Goal: Navigation & Orientation: Understand site structure

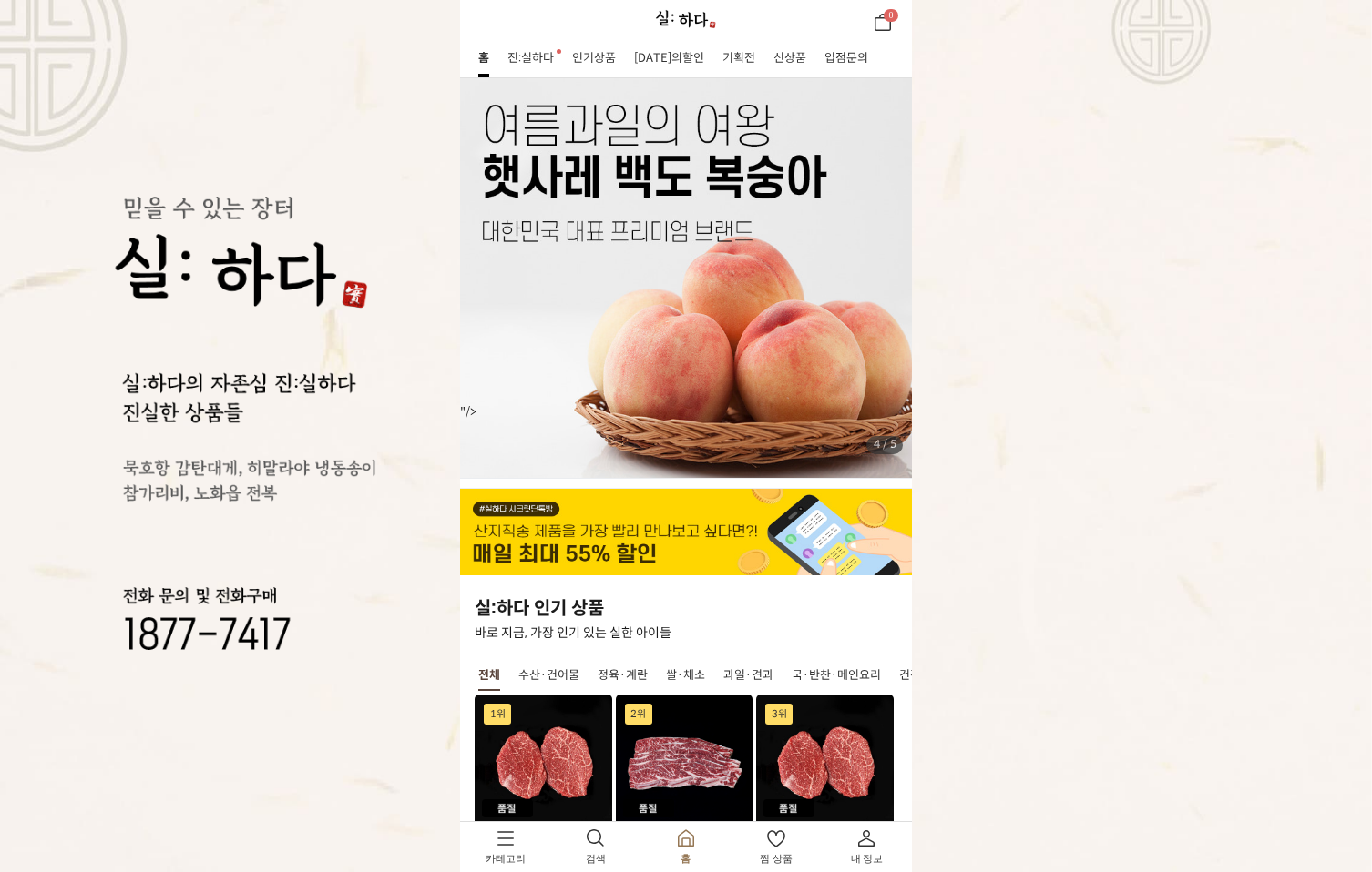
click at [540, 51] on link "진:실하다" at bounding box center [530, 57] width 47 height 14
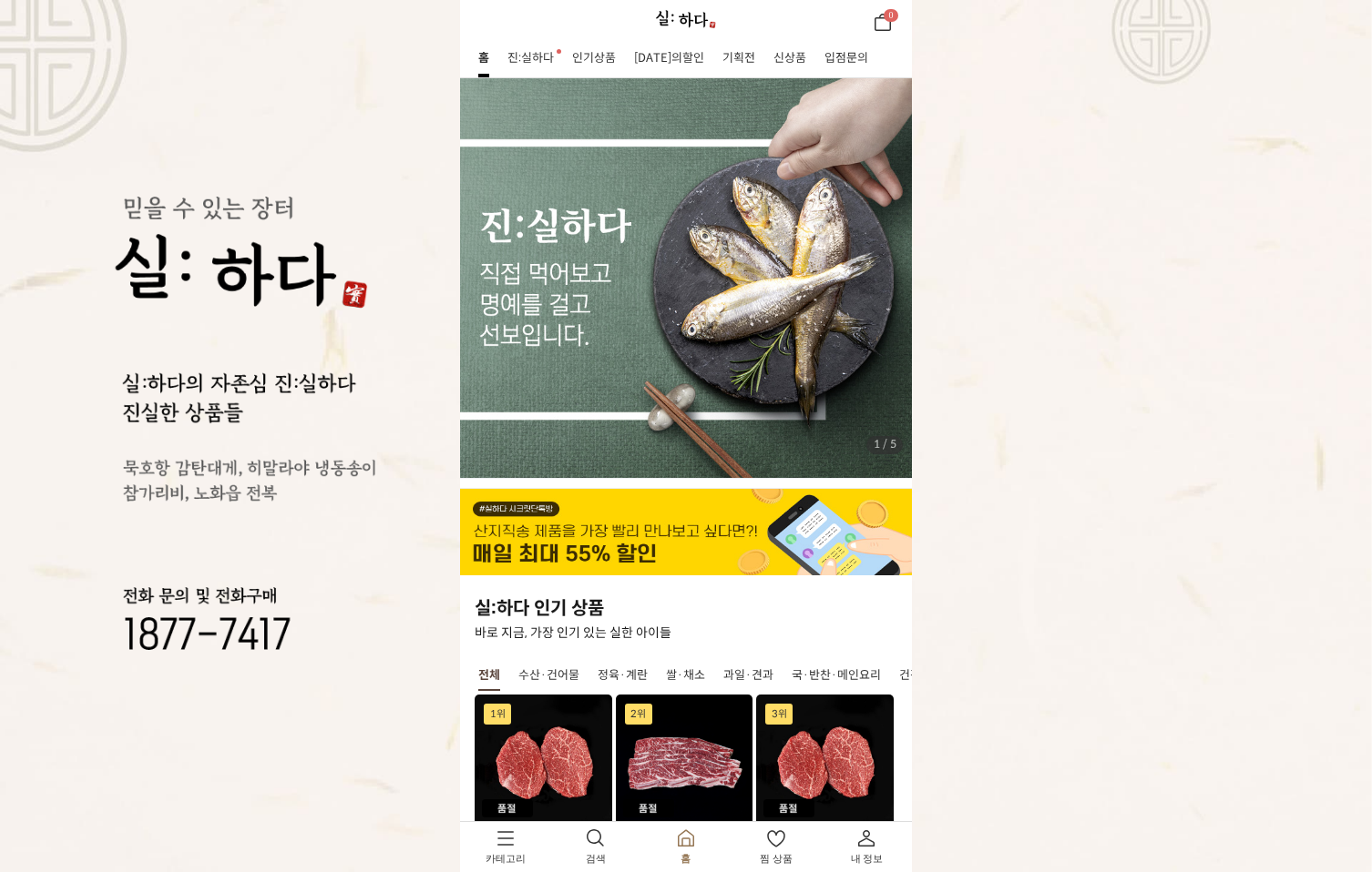
click at [674, 51] on link "[DATE]의할인" at bounding box center [669, 57] width 71 height 14
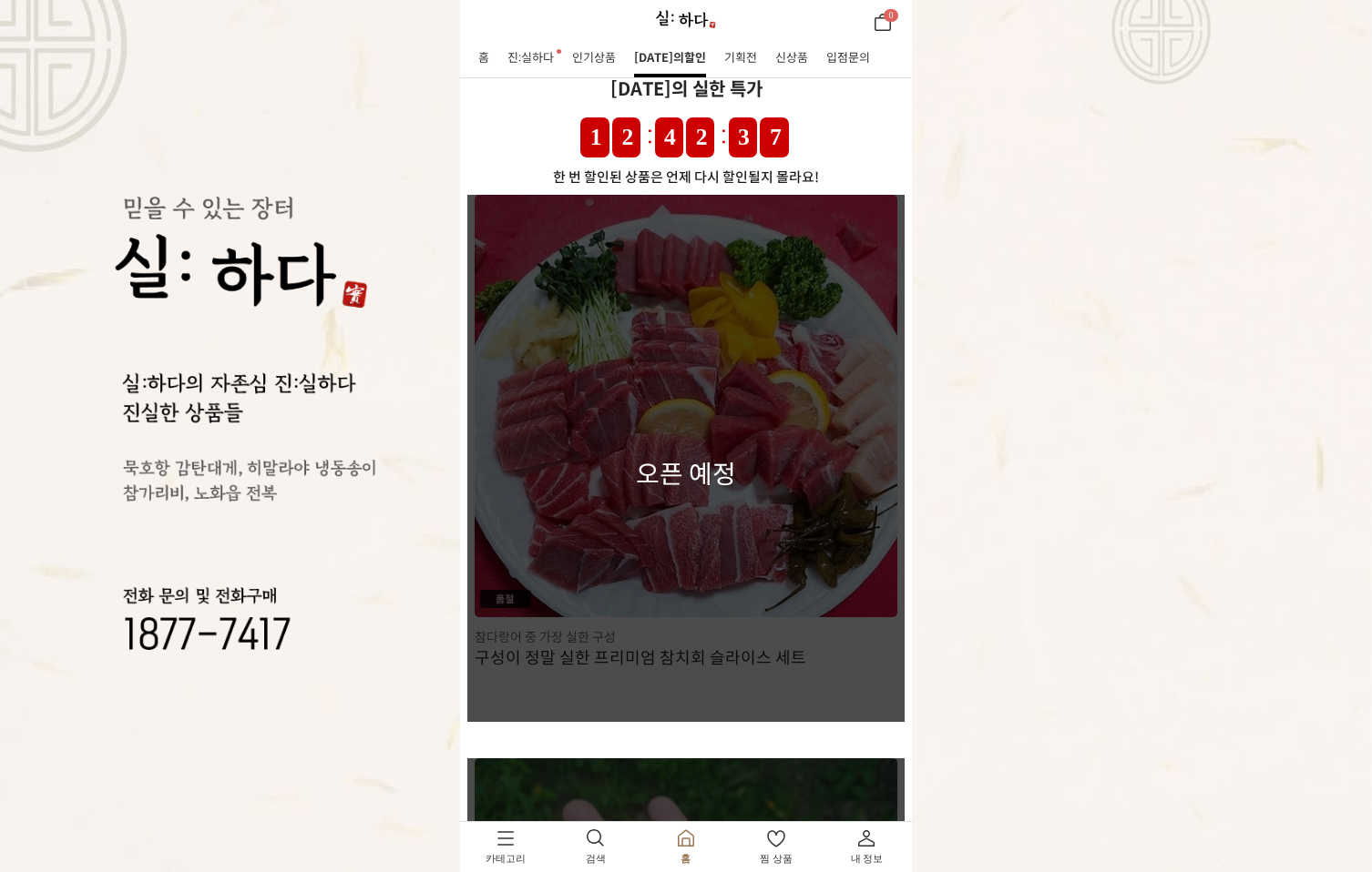
click at [724, 61] on link "기획전" at bounding box center [740, 57] width 32 height 14
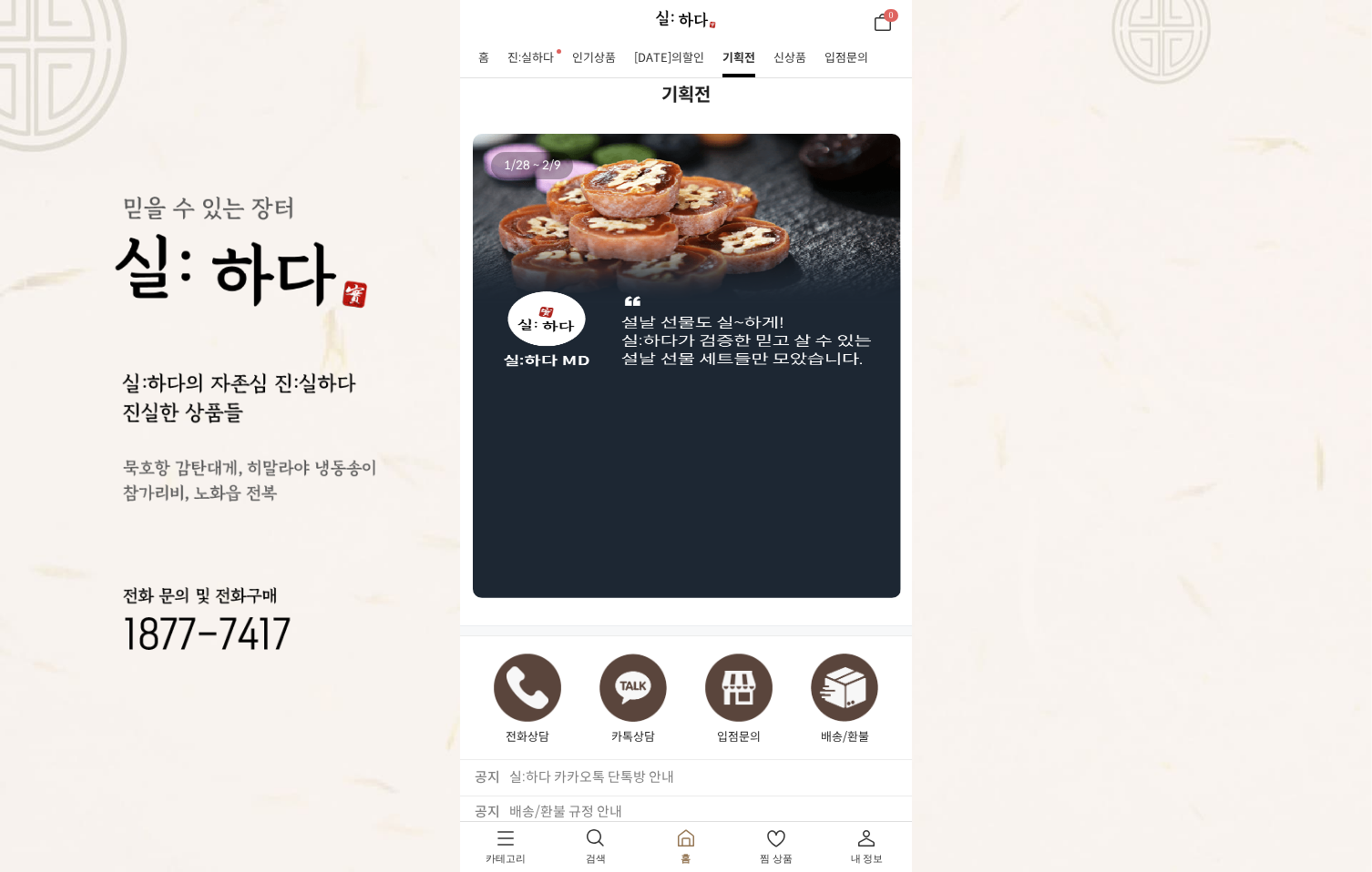
click at [610, 51] on link "인기상품" at bounding box center [594, 57] width 44 height 14
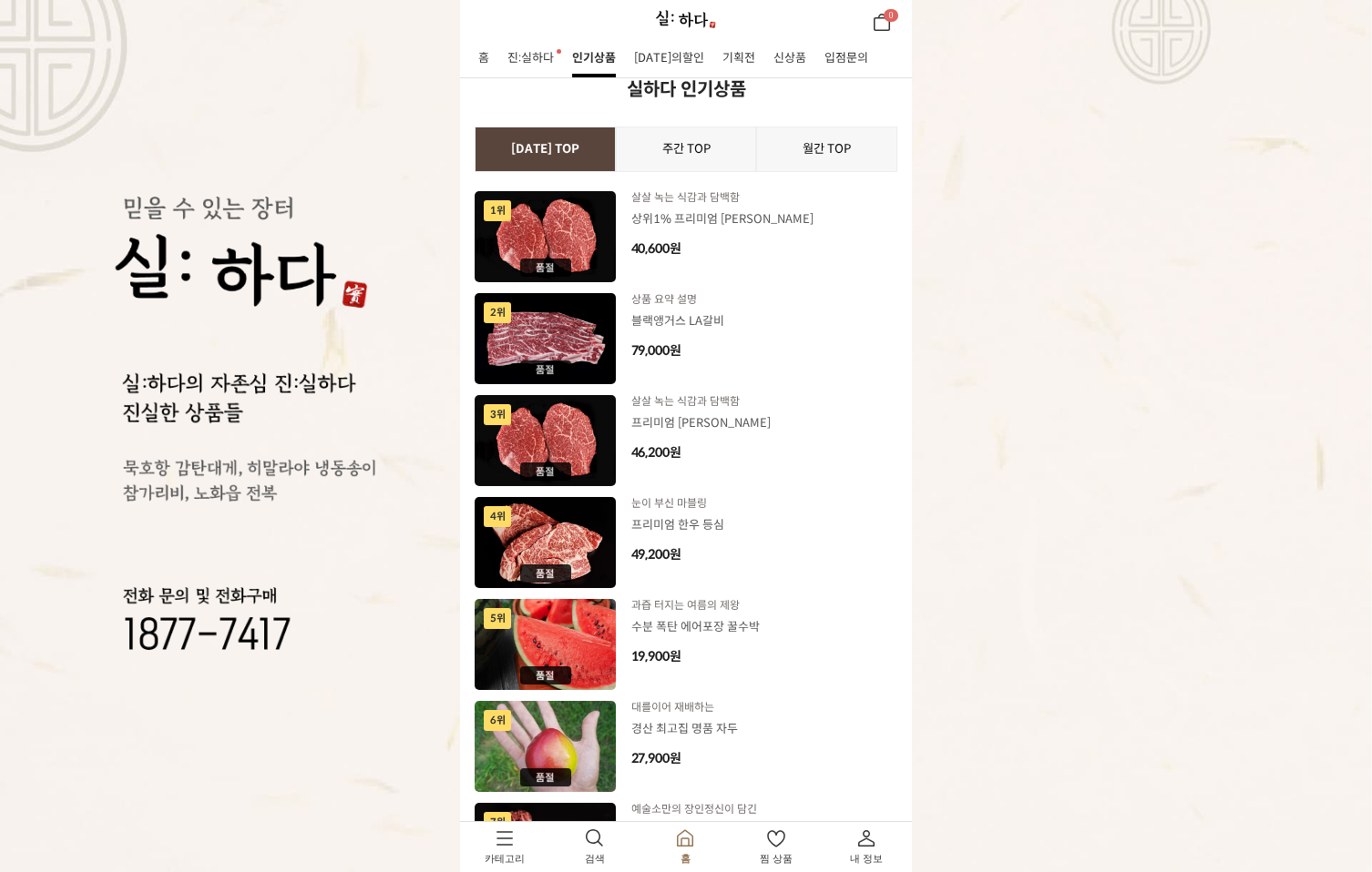
click at [774, 62] on link "신상품" at bounding box center [789, 57] width 32 height 14
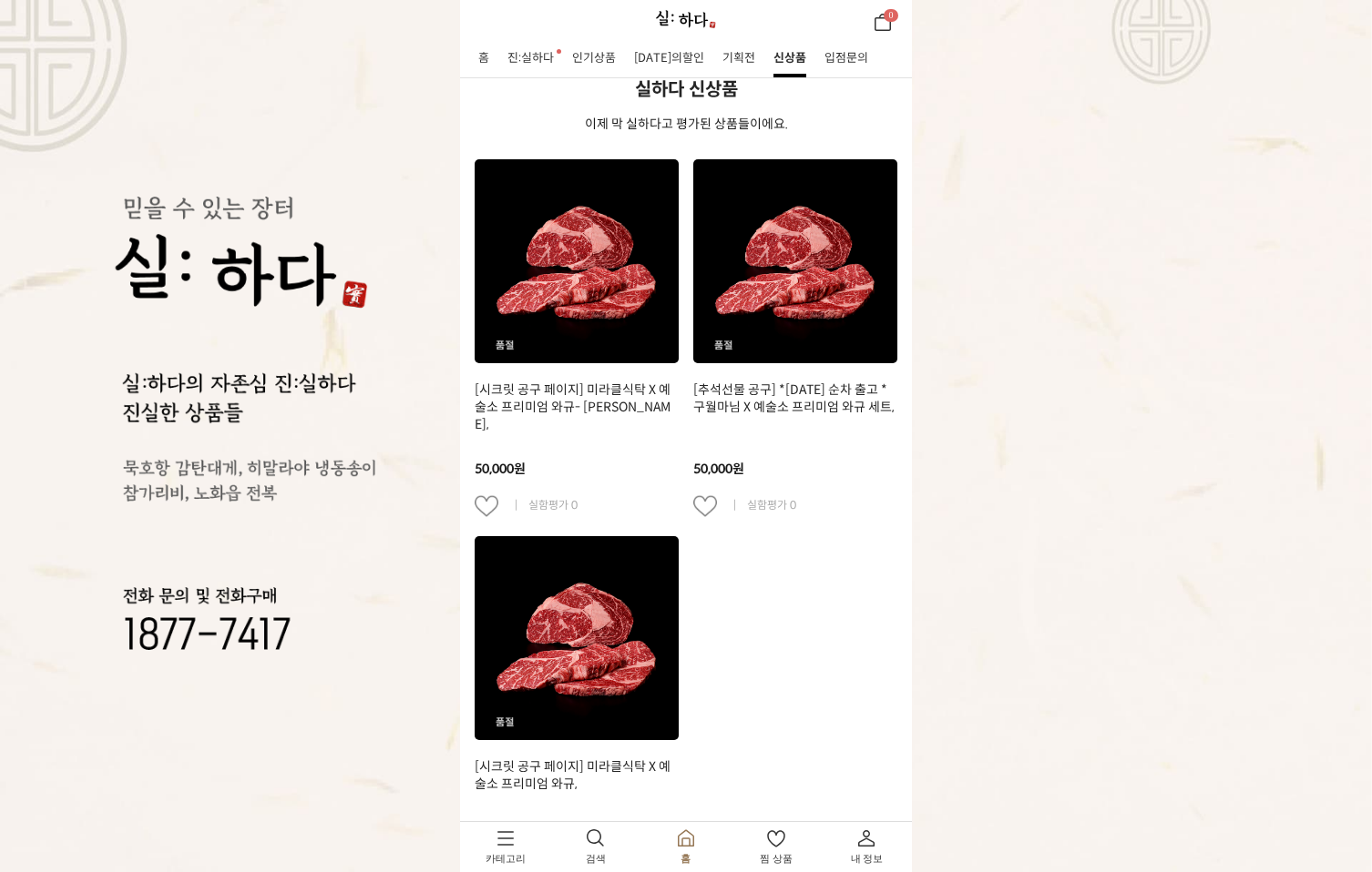
click at [826, 51] on link "입점문의" at bounding box center [847, 57] width 44 height 14
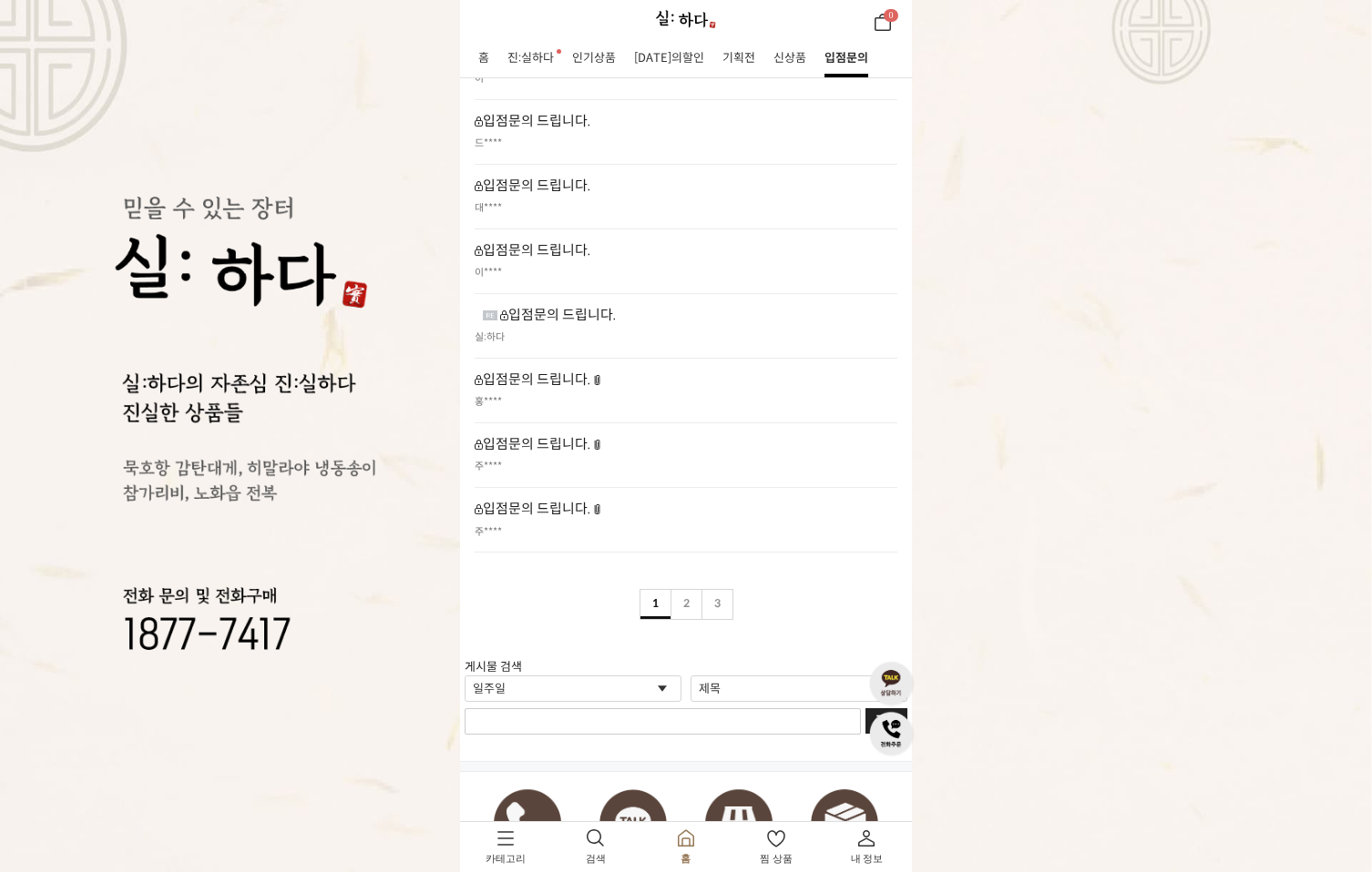
scroll to position [4279, 0]
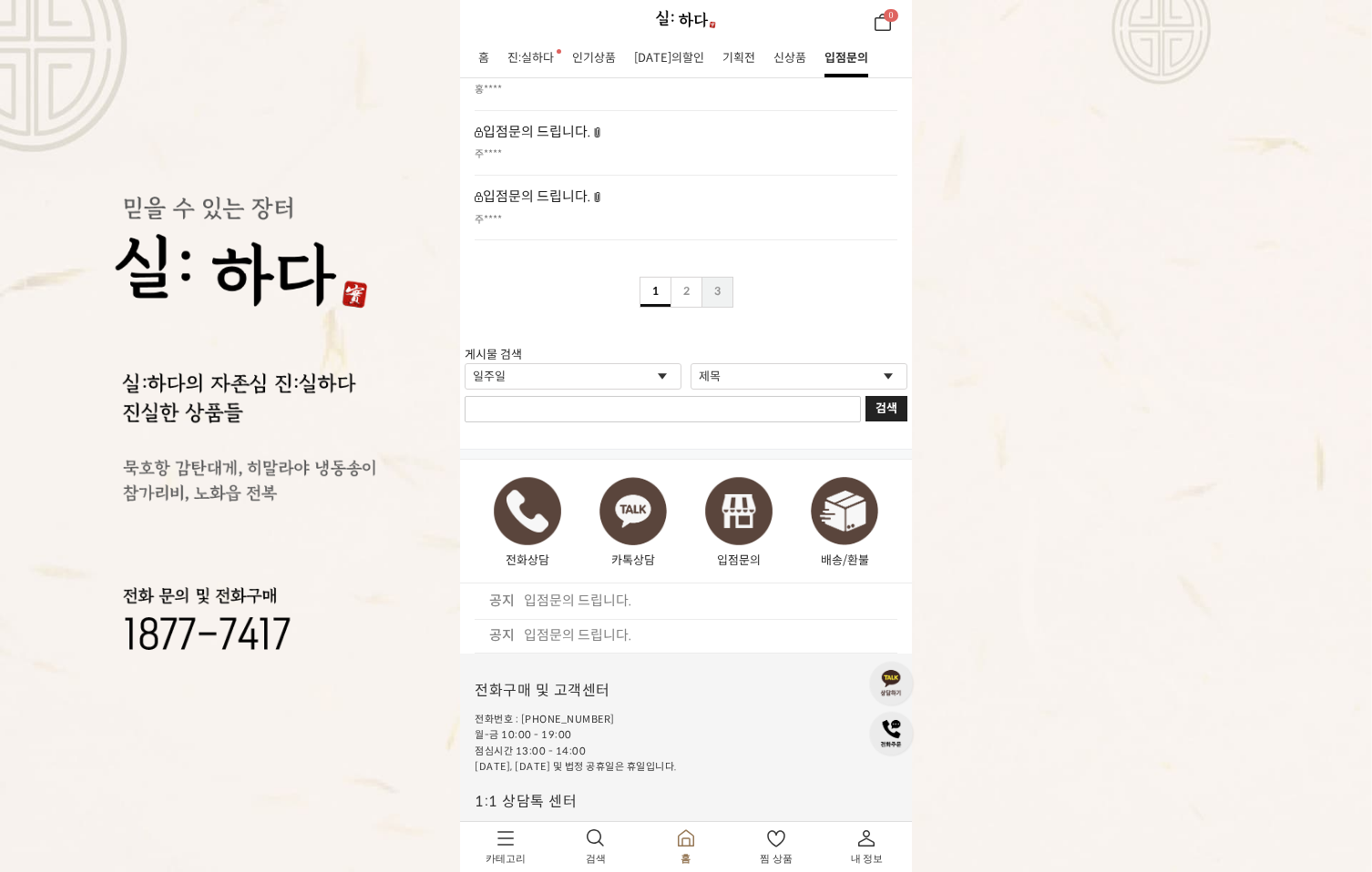
click at [724, 298] on link "3" at bounding box center [718, 292] width 31 height 30
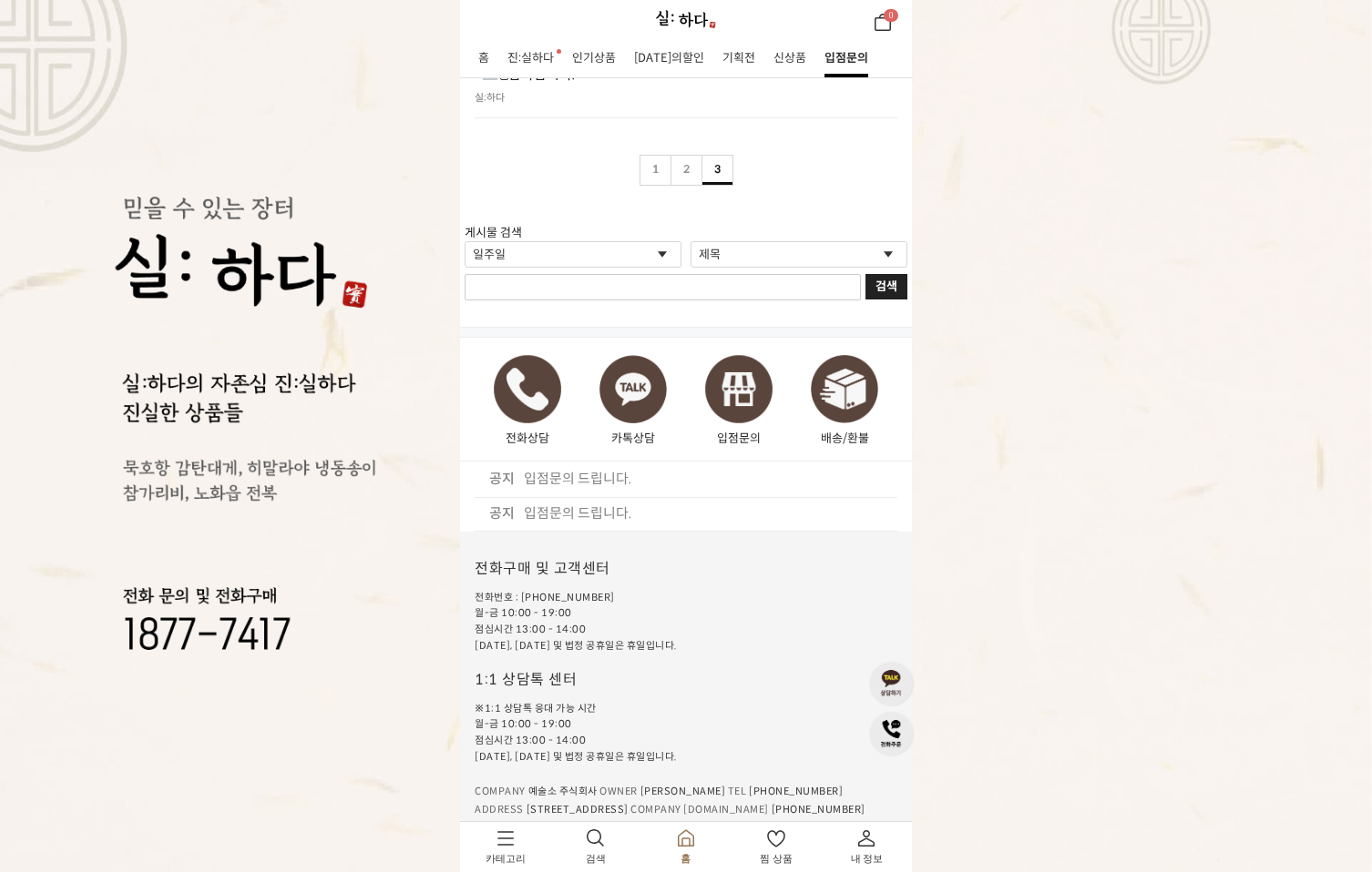
scroll to position [3924, 0]
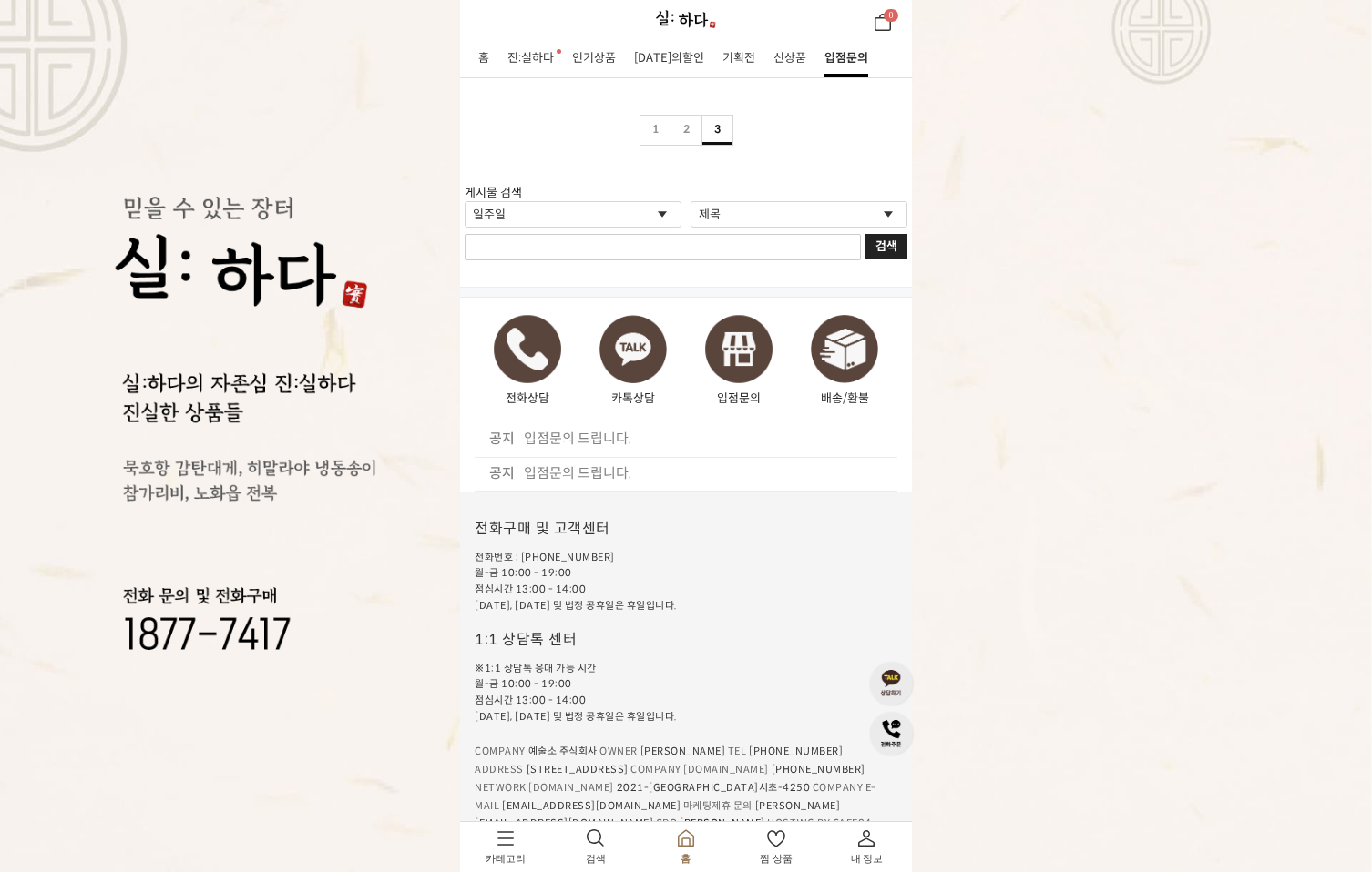
click at [750, 336] on img at bounding box center [739, 349] width 85 height 85
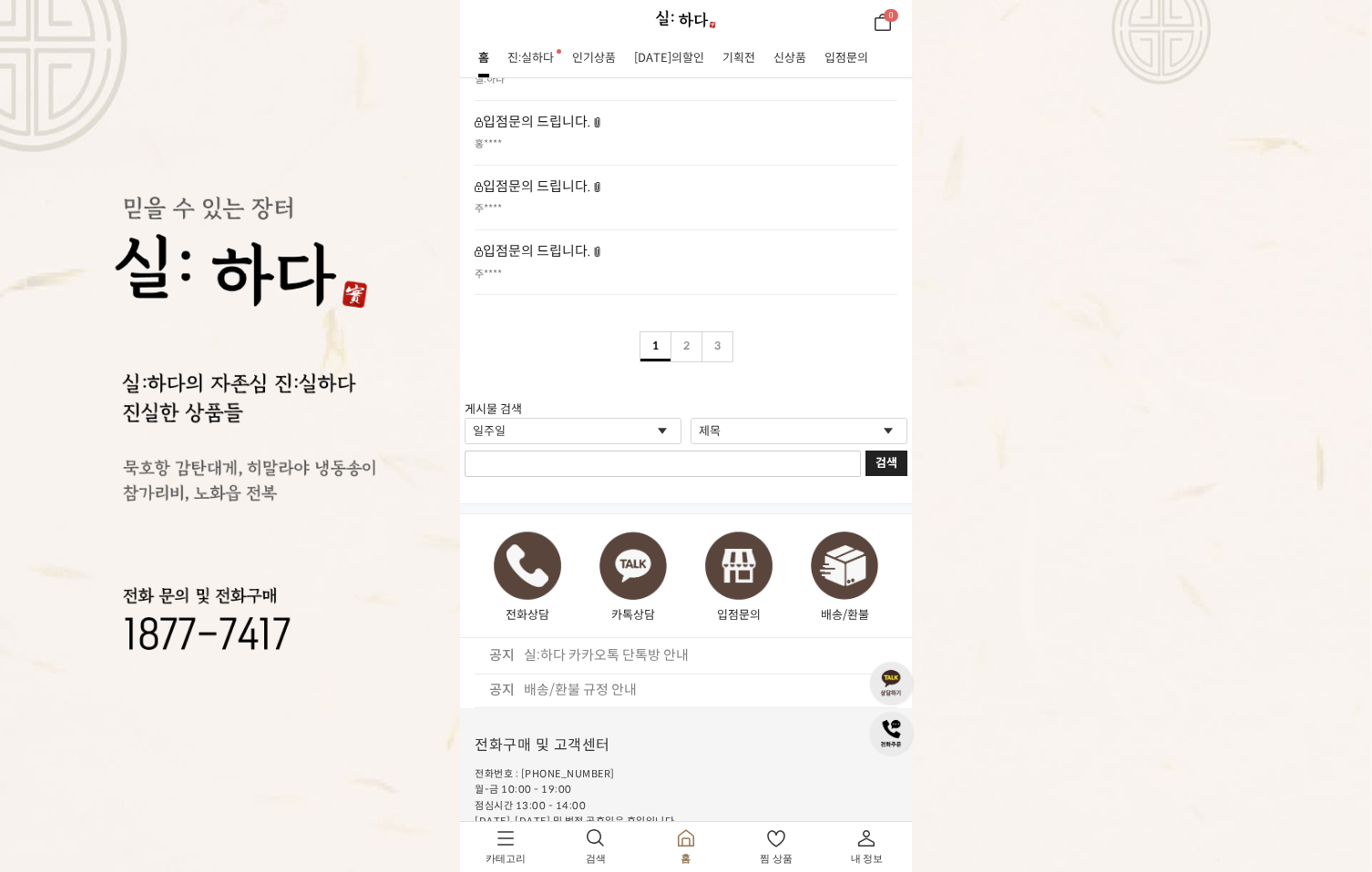
scroll to position [4441, 0]
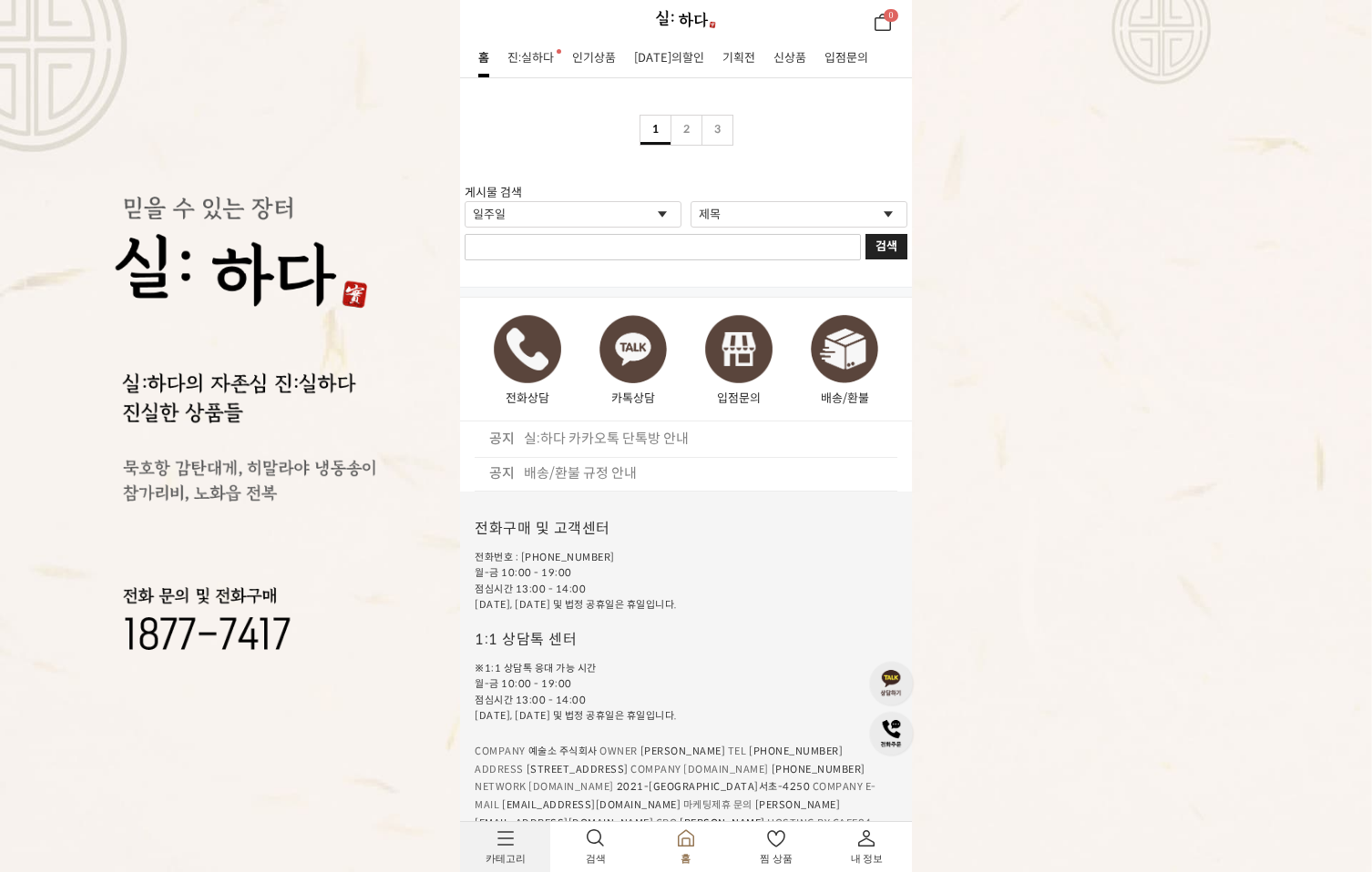
click at [504, 846] on link "카테고리" at bounding box center [504, 847] width 91 height 51
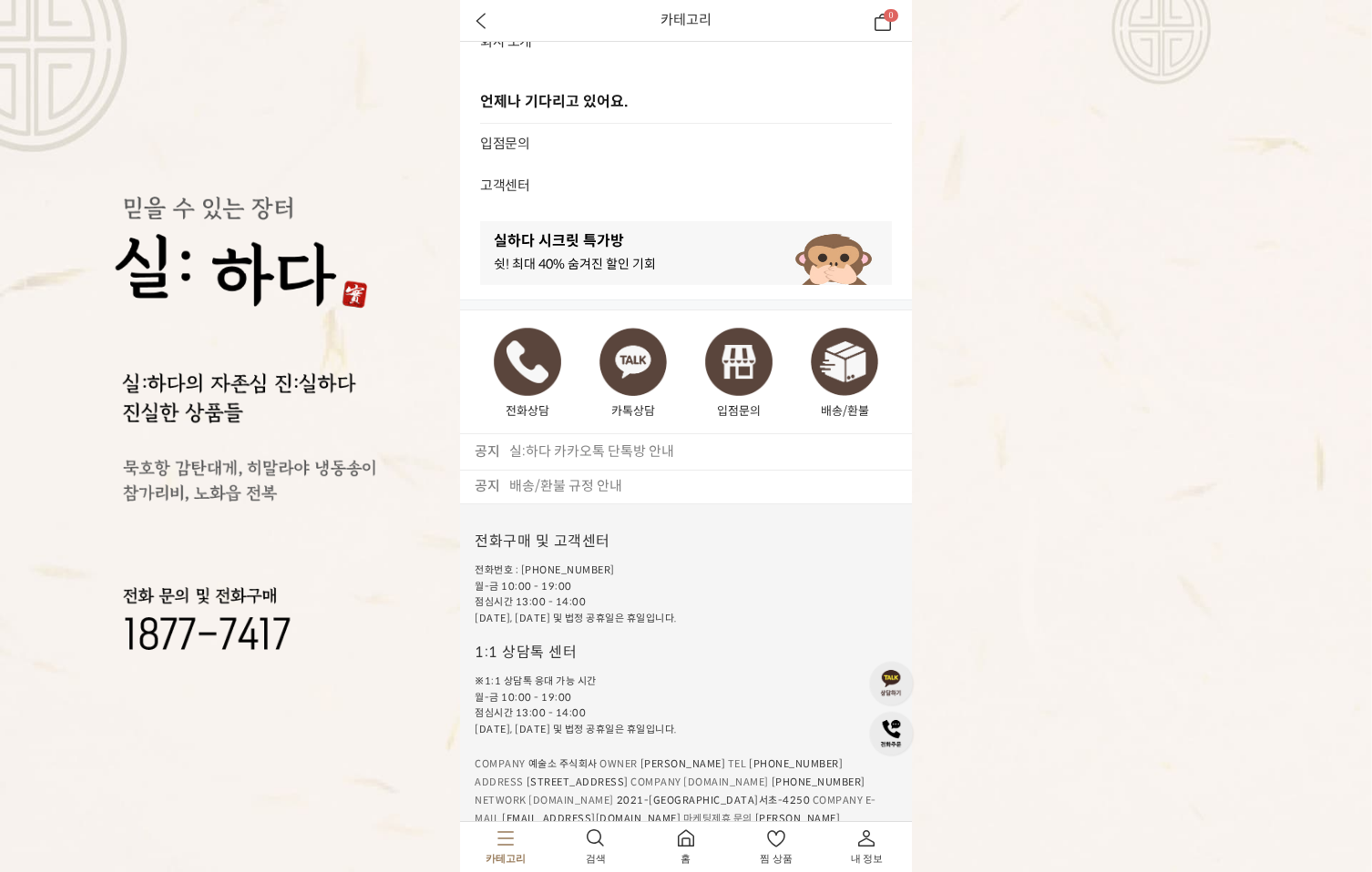
scroll to position [650, 0]
